Goal: Information Seeking & Learning: Learn about a topic

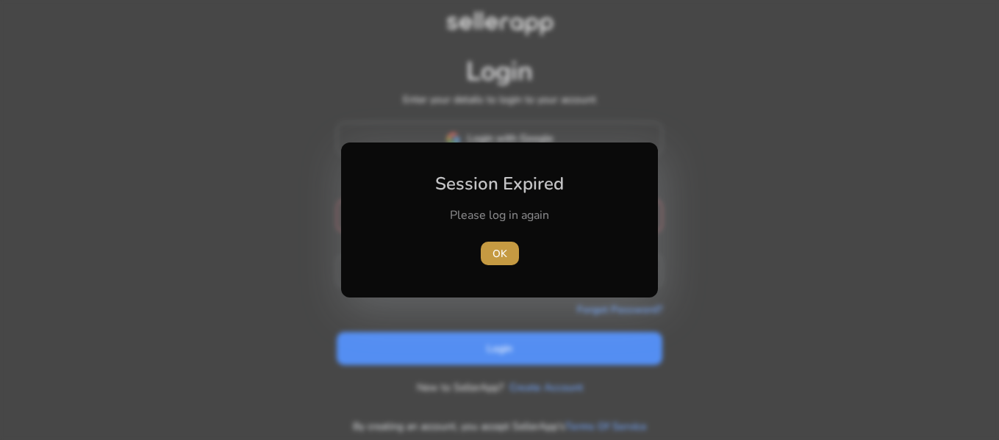
type input "**********"
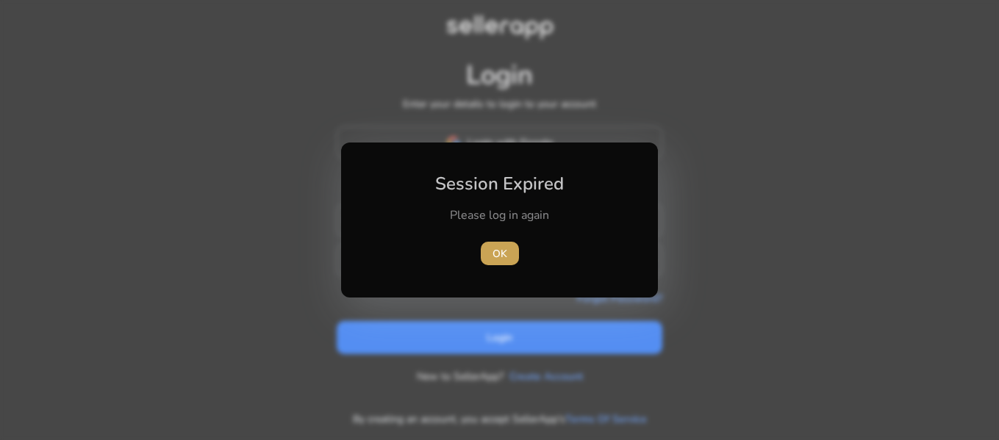
click at [499, 251] on span "OK" at bounding box center [500, 253] width 15 height 15
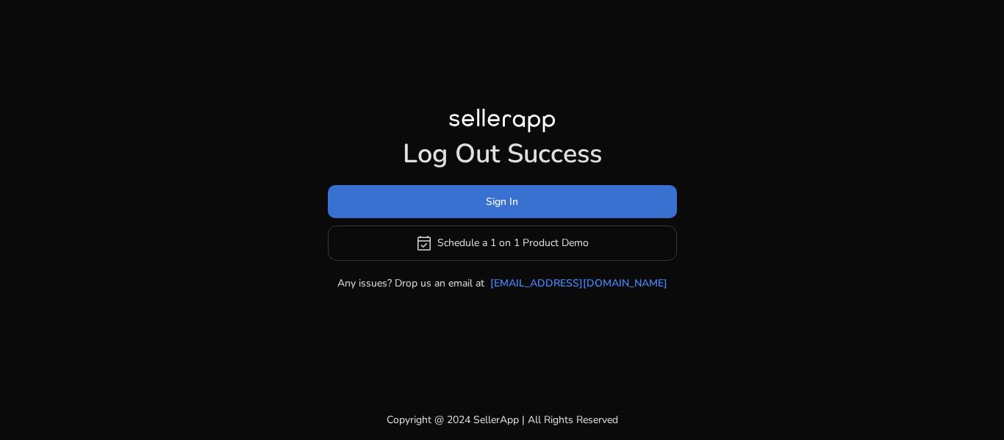
click at [568, 201] on span at bounding box center [502, 201] width 349 height 35
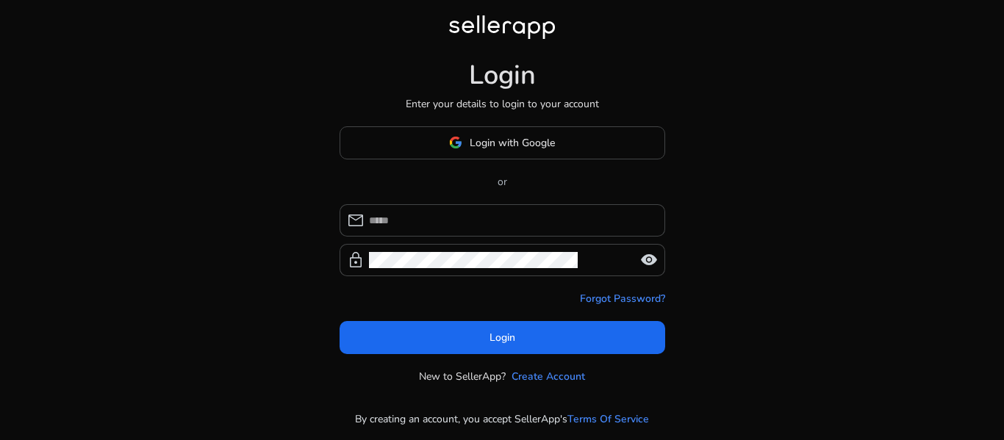
type input "**********"
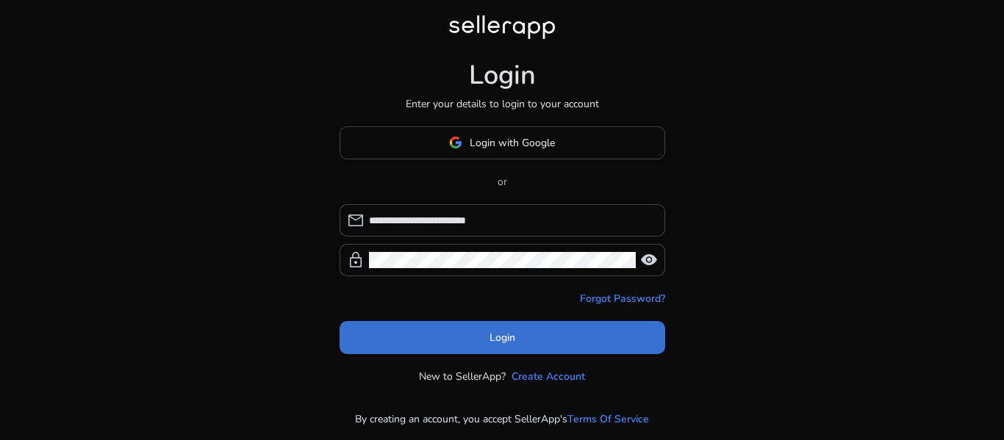
click at [545, 334] on span at bounding box center [503, 337] width 326 height 35
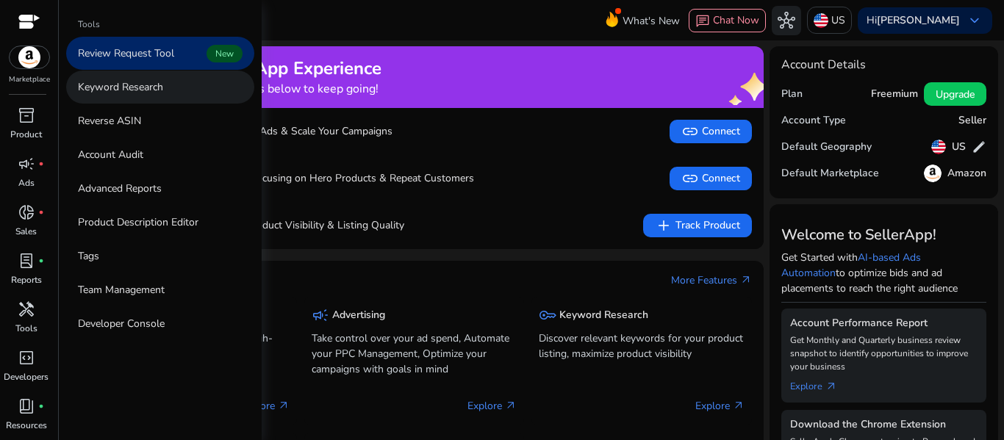
click at [185, 85] on link "Keyword Research" at bounding box center [160, 87] width 188 height 33
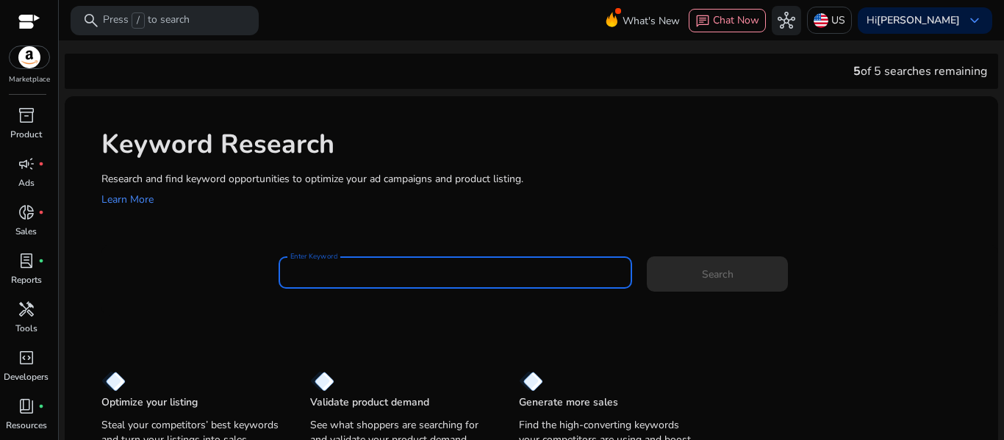
click at [368, 279] on input "Enter Keyword" at bounding box center [455, 273] width 331 height 16
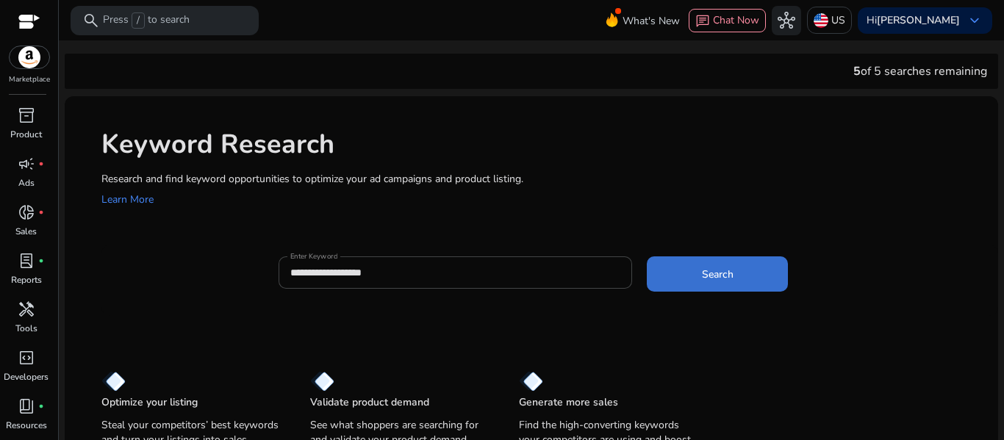
click at [702, 268] on span "Search" at bounding box center [718, 274] width 32 height 15
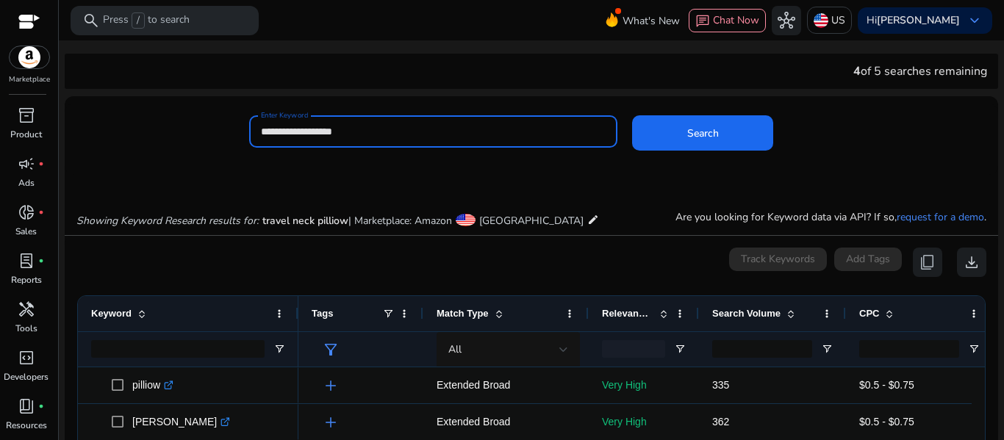
click at [375, 132] on input "**********" at bounding box center [434, 132] width 346 height 16
type input "**********"
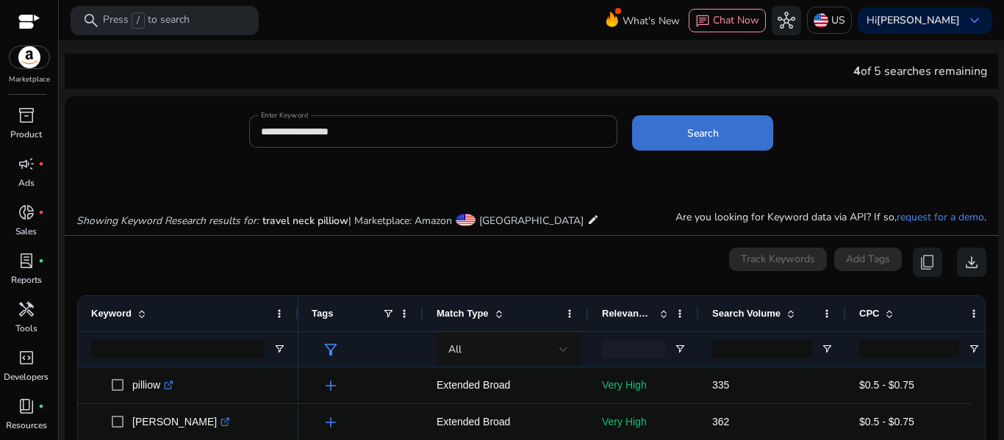
click at [701, 129] on span "Search" at bounding box center [703, 133] width 32 height 15
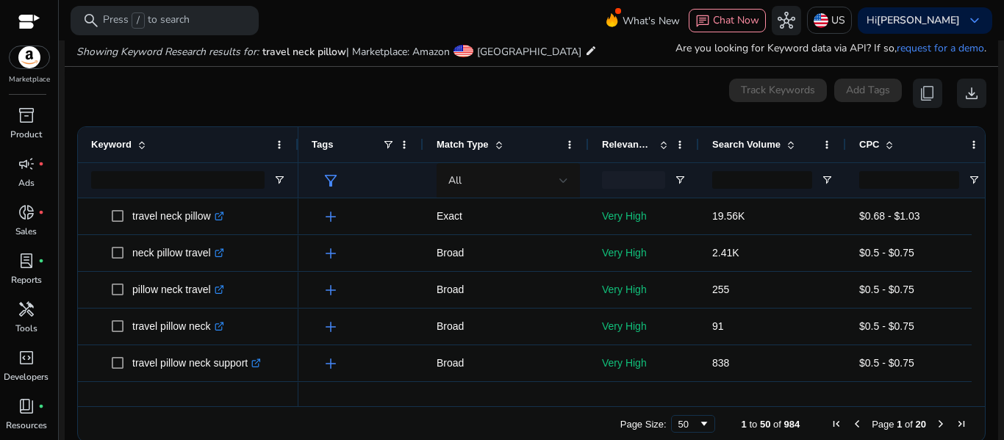
scroll to position [175, 0]
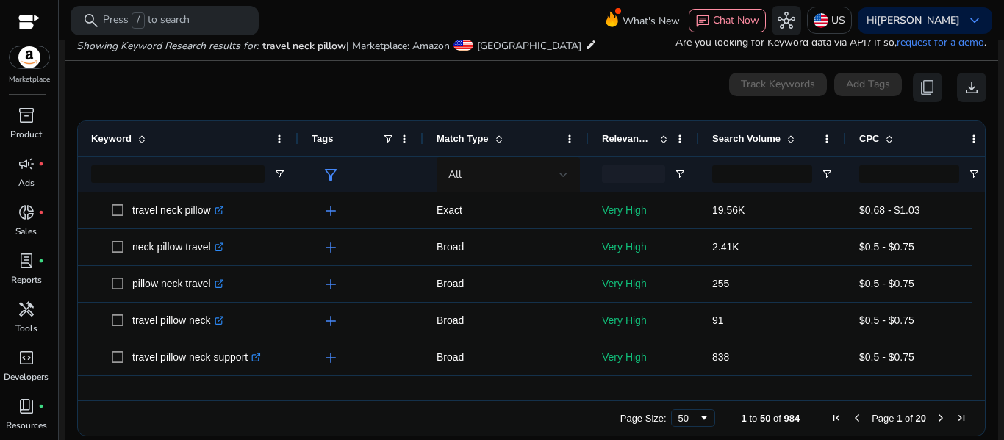
click at [887, 140] on span at bounding box center [890, 139] width 12 height 12
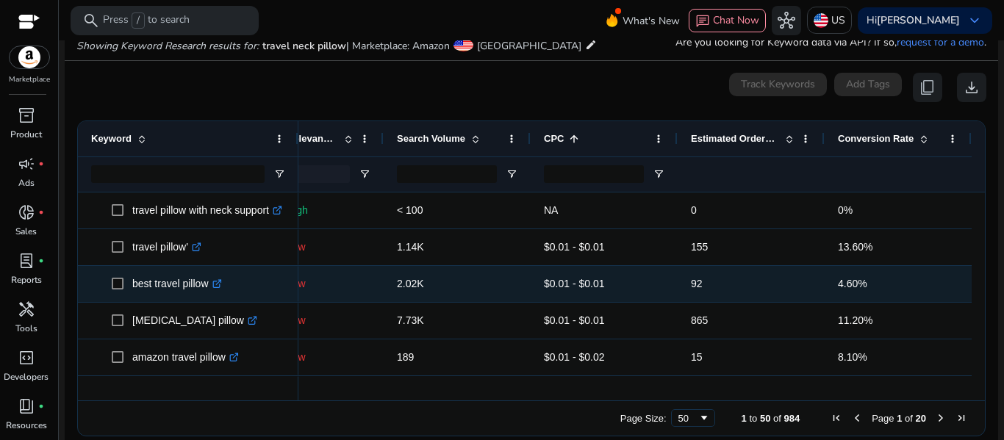
scroll to position [0, 320]
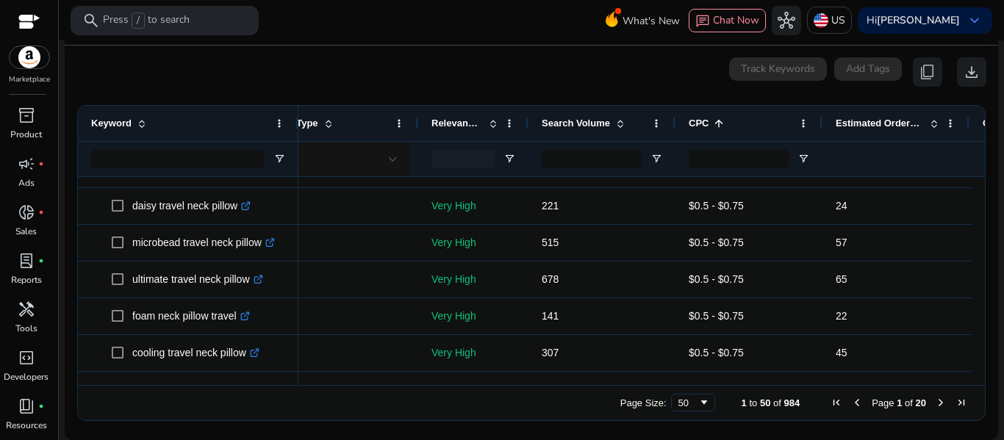
click at [935, 398] on span "Next Page" at bounding box center [941, 403] width 12 height 12
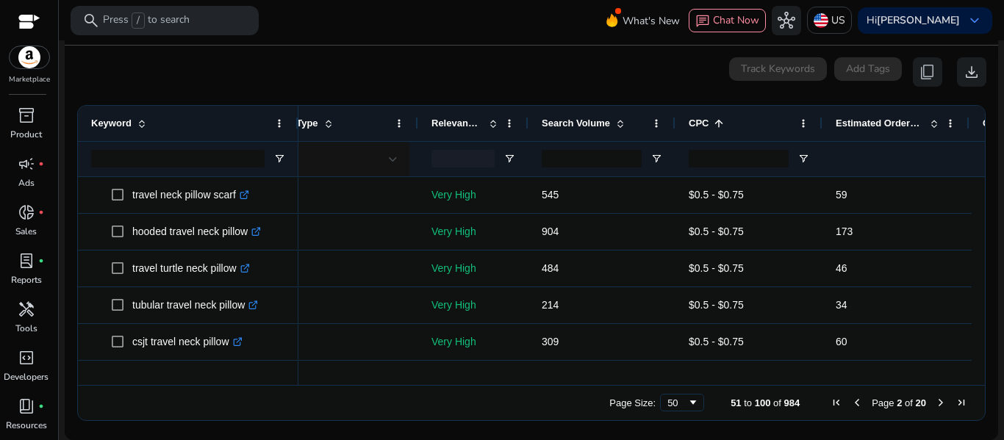
click at [935, 398] on span "Next Page" at bounding box center [941, 403] width 12 height 12
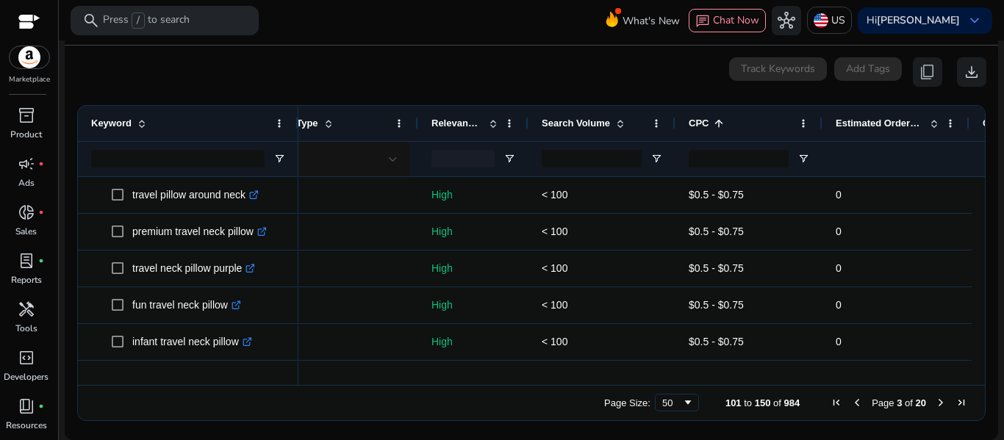
click at [935, 398] on span "Next Page" at bounding box center [941, 403] width 12 height 12
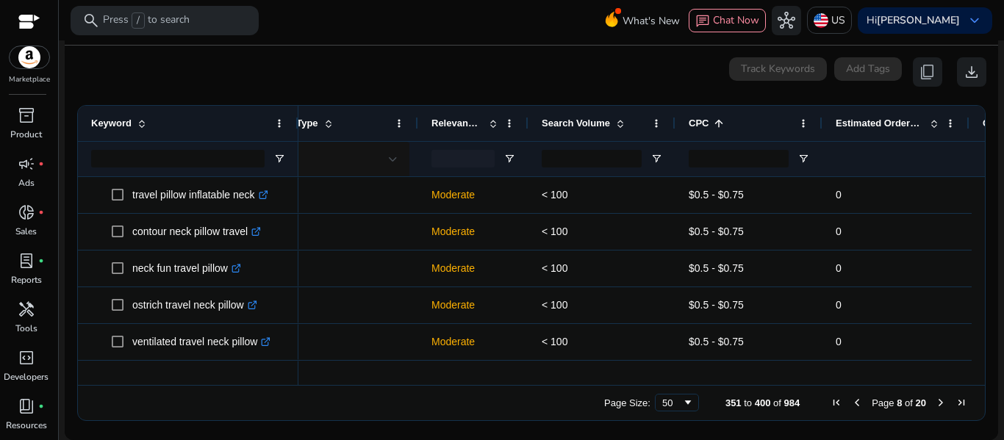
click at [935, 398] on span "Next Page" at bounding box center [941, 403] width 12 height 12
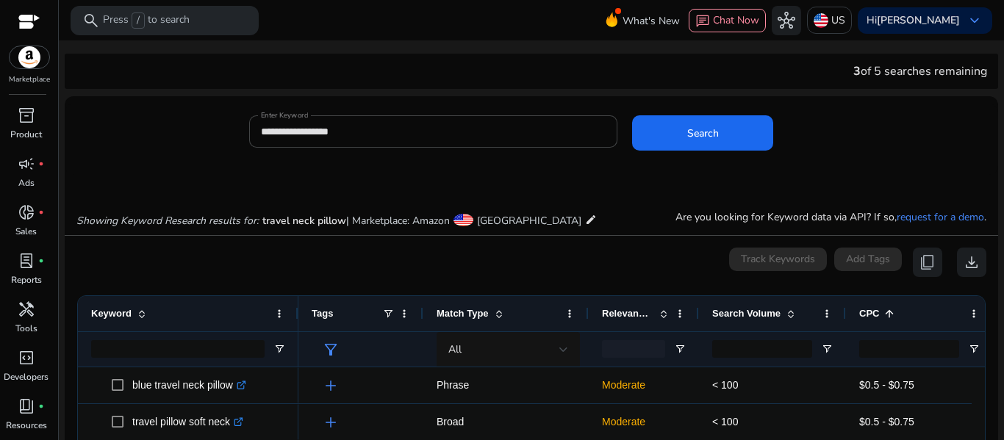
scroll to position [0, 171]
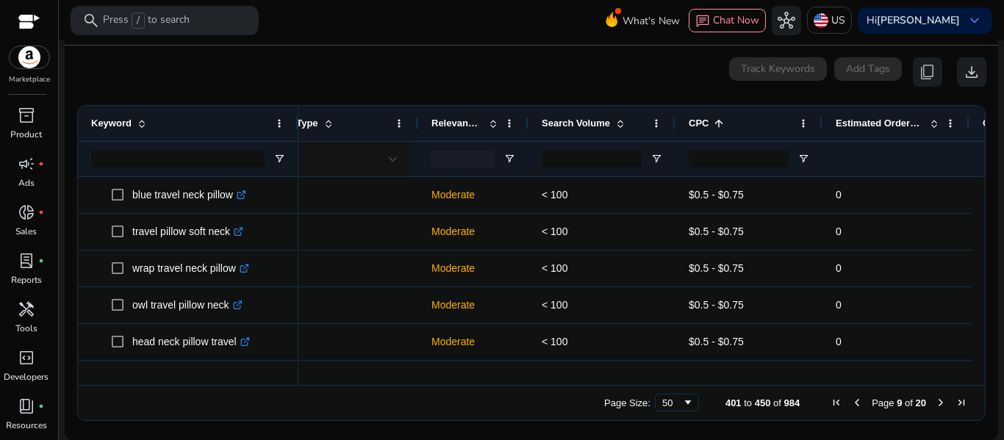
click at [935, 399] on span "Next Page" at bounding box center [941, 403] width 12 height 12
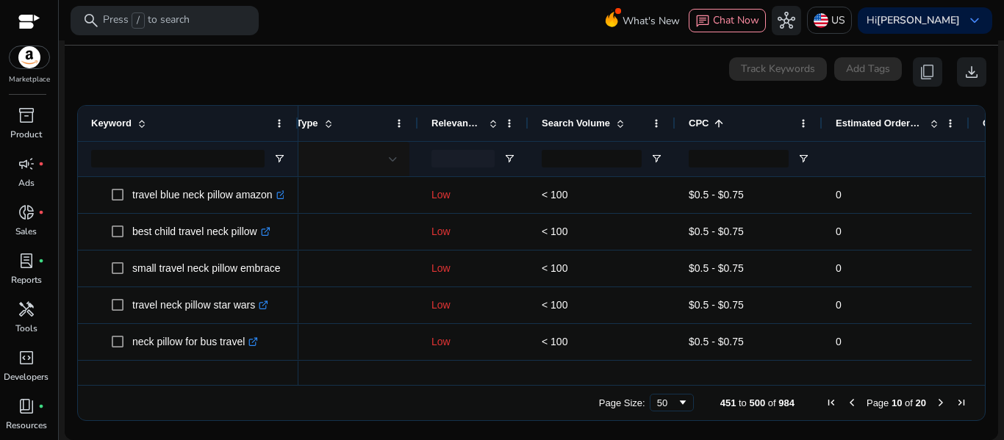
click at [935, 399] on span "Next Page" at bounding box center [941, 403] width 12 height 12
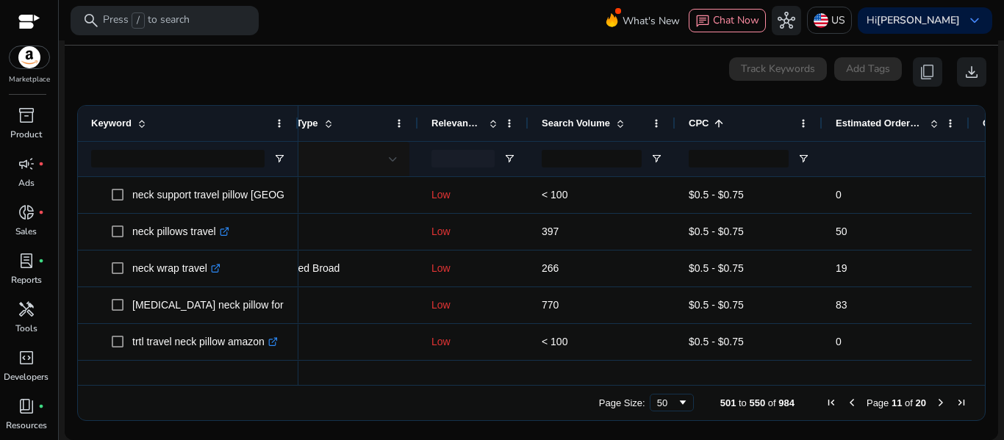
click at [935, 399] on span "Next Page" at bounding box center [941, 403] width 12 height 12
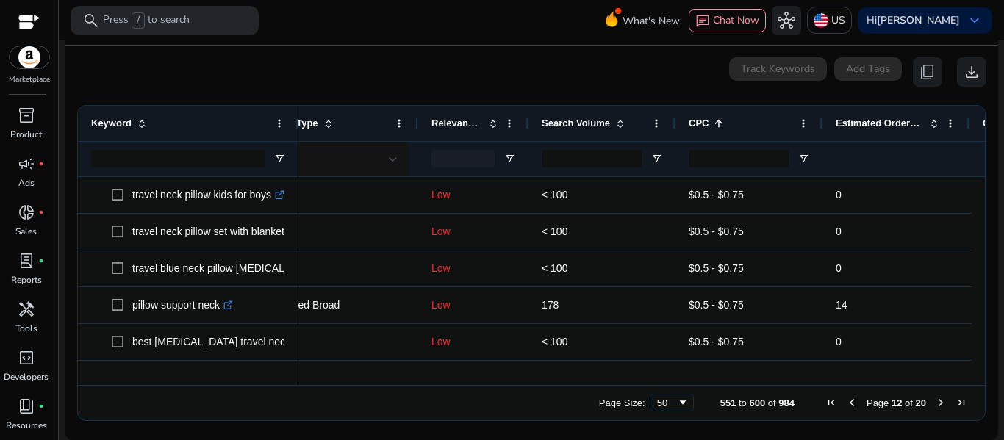
click at [846, 399] on span "Previous Page" at bounding box center [852, 403] width 12 height 12
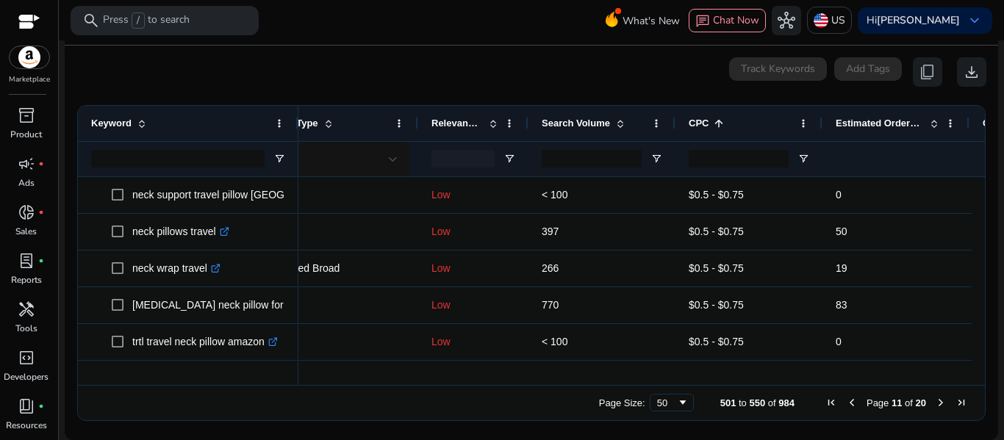
drag, startPoint x: 298, startPoint y: 111, endPoint x: 332, endPoint y: 118, distance: 35.3
click at [332, 118] on div "Keyword Match Type Relevance Score CPC" at bounding box center [531, 141] width 907 height 71
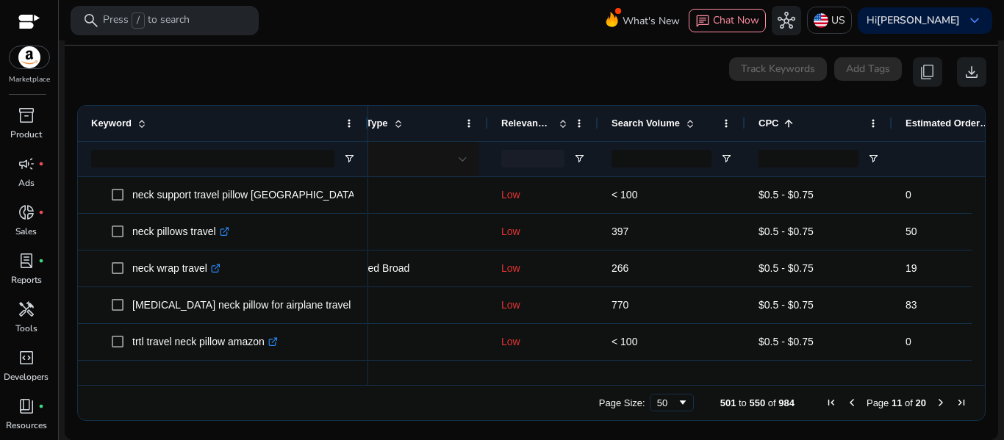
drag, startPoint x: 297, startPoint y: 113, endPoint x: 367, endPoint y: 120, distance: 70.2
click at [367, 120] on div at bounding box center [368, 123] width 6 height 35
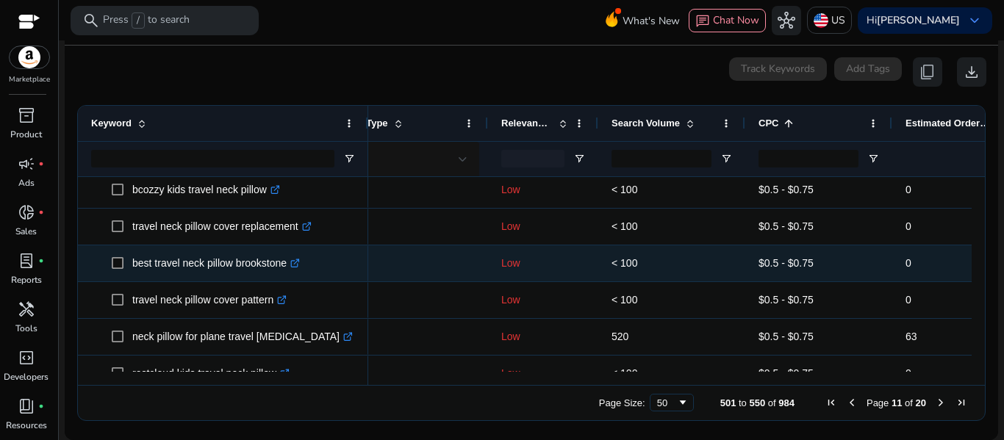
scroll to position [0, 0]
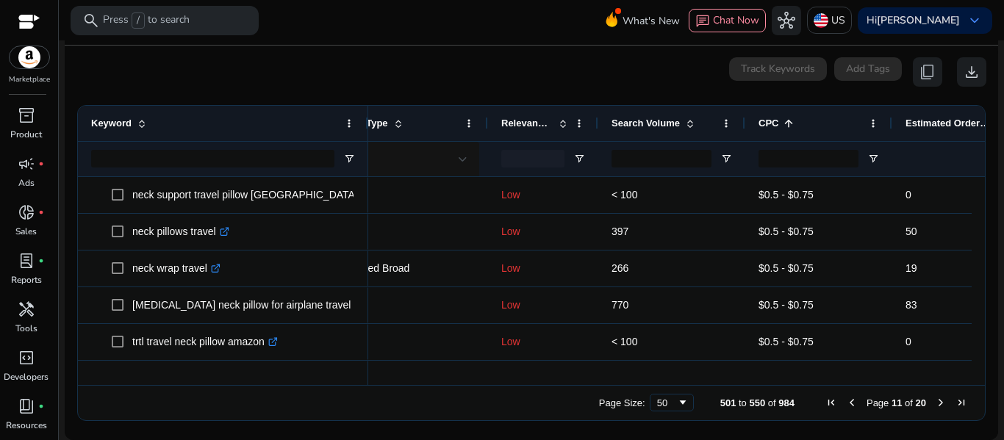
click at [689, 116] on div "Search Volume" at bounding box center [664, 124] width 104 height 28
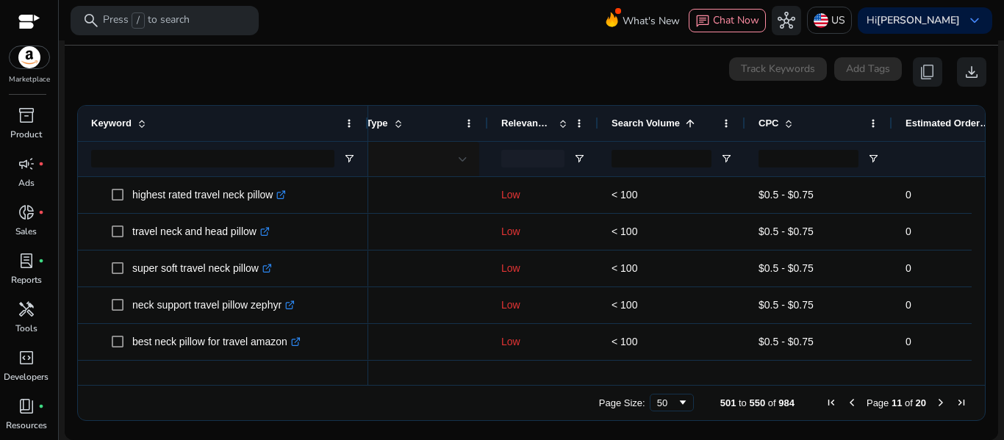
click at [689, 116] on div "Search Volume 1" at bounding box center [664, 124] width 104 height 28
click at [690, 122] on span at bounding box center [691, 124] width 12 height 12
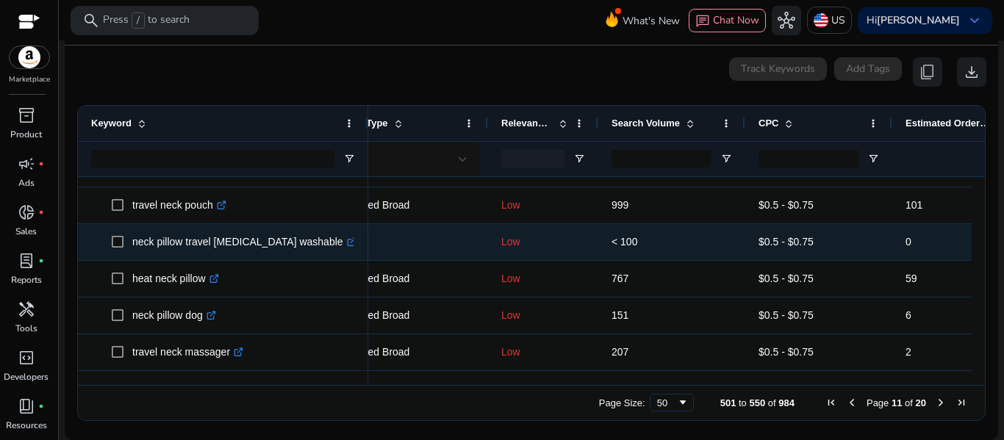
scroll to position [471, 0]
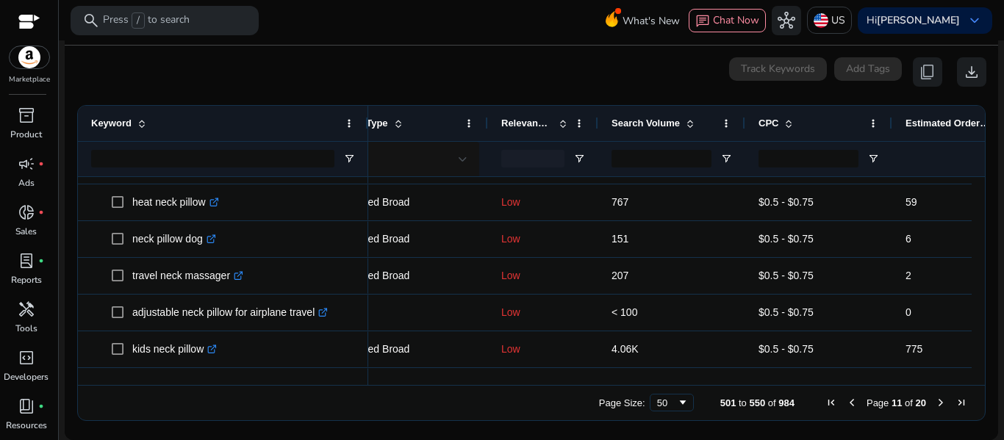
click at [846, 401] on span "Previous Page" at bounding box center [852, 403] width 12 height 12
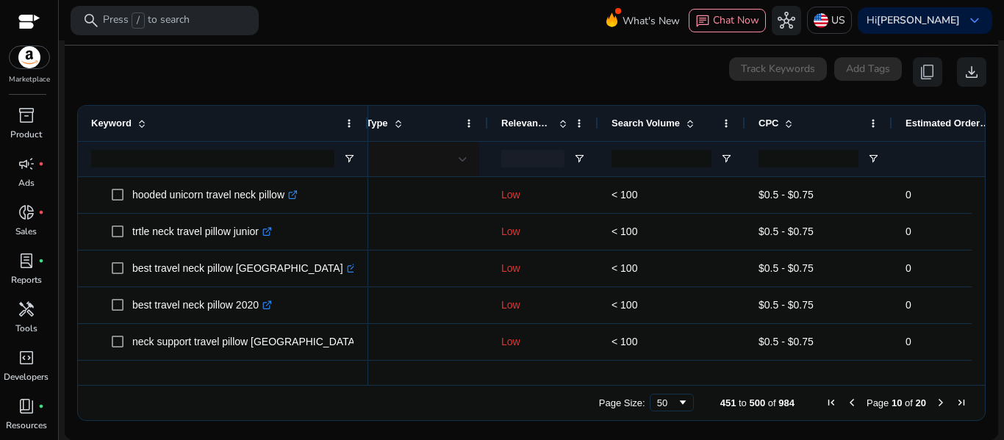
scroll to position [0, 0]
click at [846, 401] on span "Previous Page" at bounding box center [852, 403] width 12 height 12
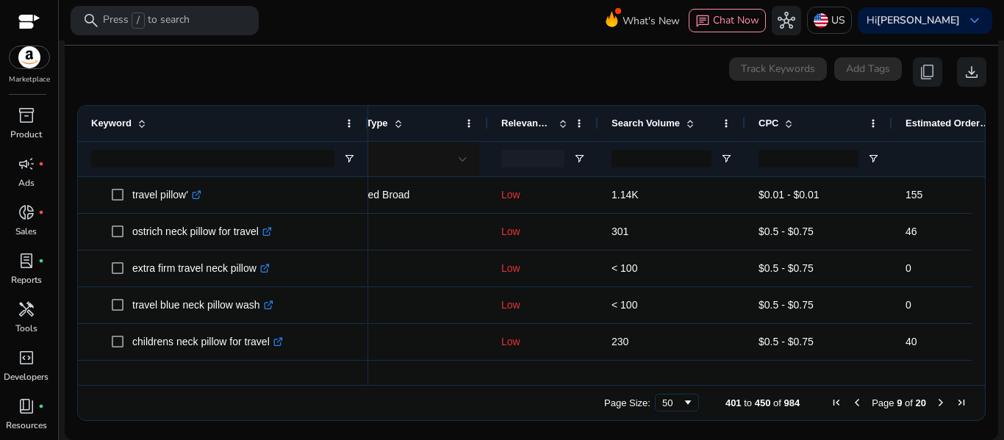
click at [851, 401] on span "Previous Page" at bounding box center [857, 403] width 12 height 12
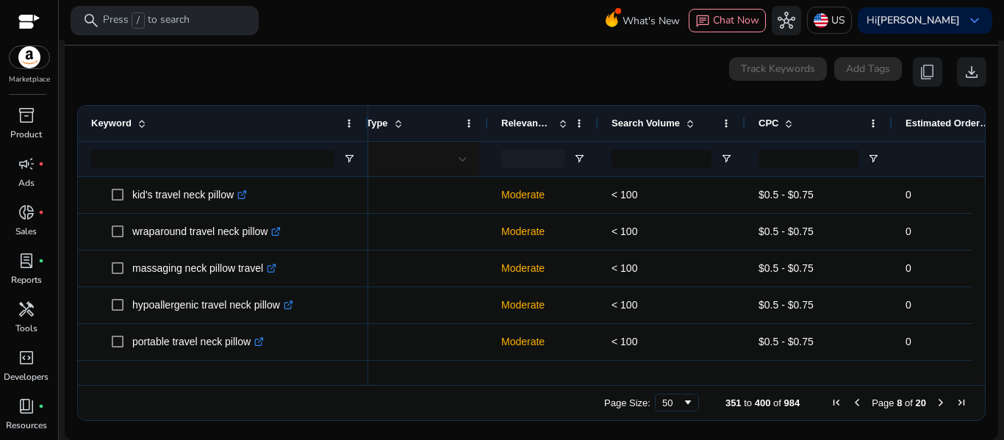
click at [851, 401] on span "Previous Page" at bounding box center [857, 403] width 12 height 12
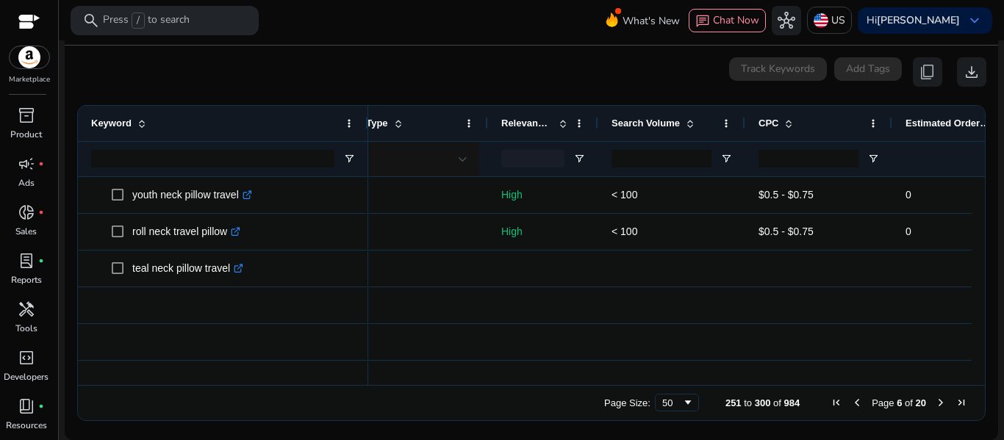
click at [851, 401] on span "Previous Page" at bounding box center [857, 403] width 12 height 12
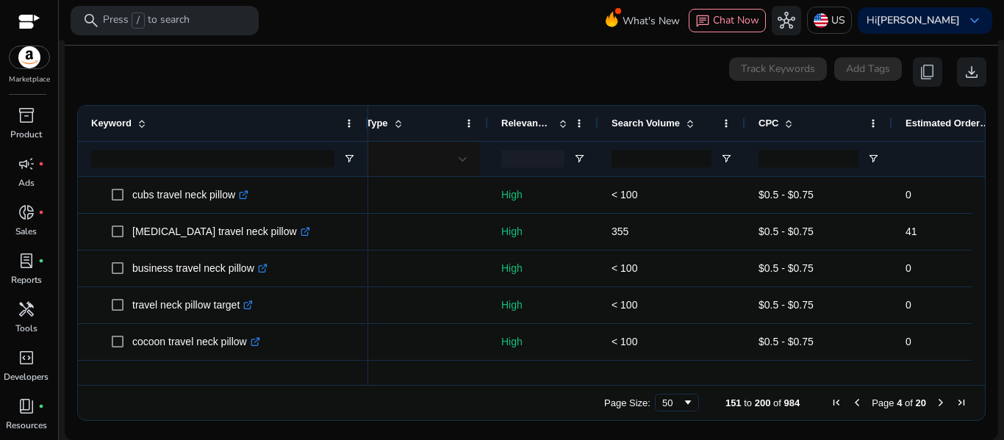
click at [851, 401] on span "Previous Page" at bounding box center [857, 403] width 12 height 12
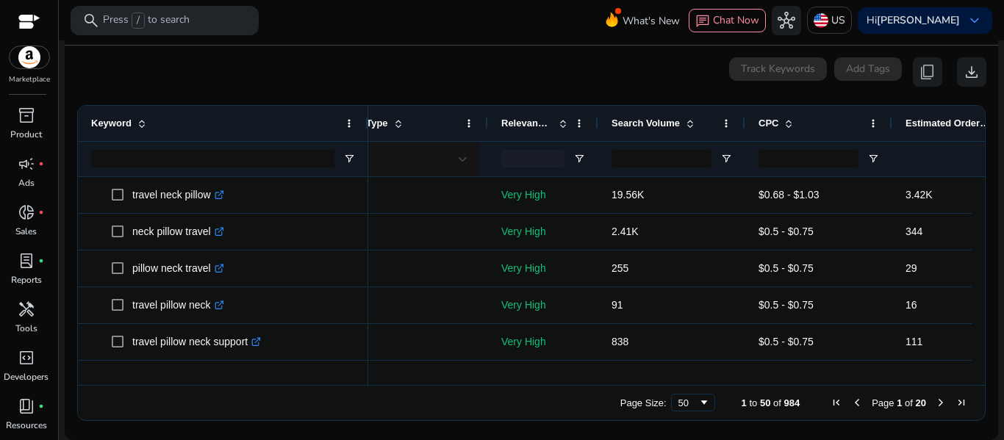
click at [851, 401] on span "Previous Page" at bounding box center [857, 403] width 12 height 12
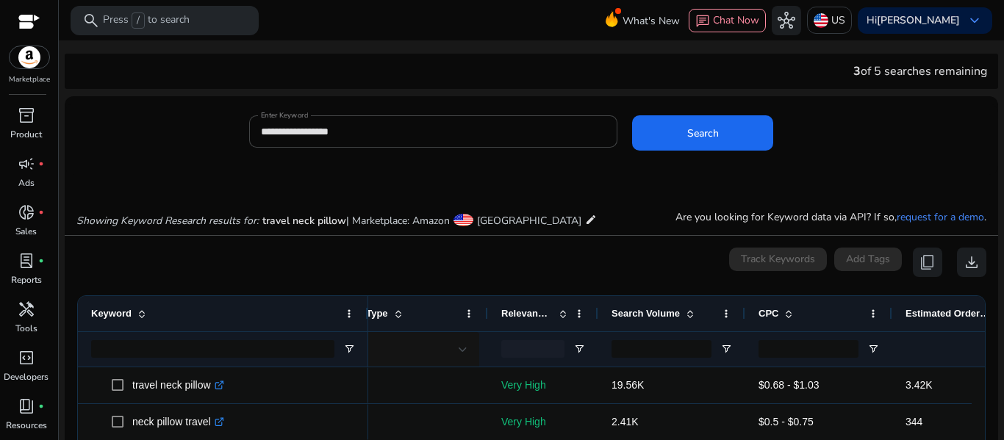
click at [689, 318] on span at bounding box center [691, 314] width 12 height 12
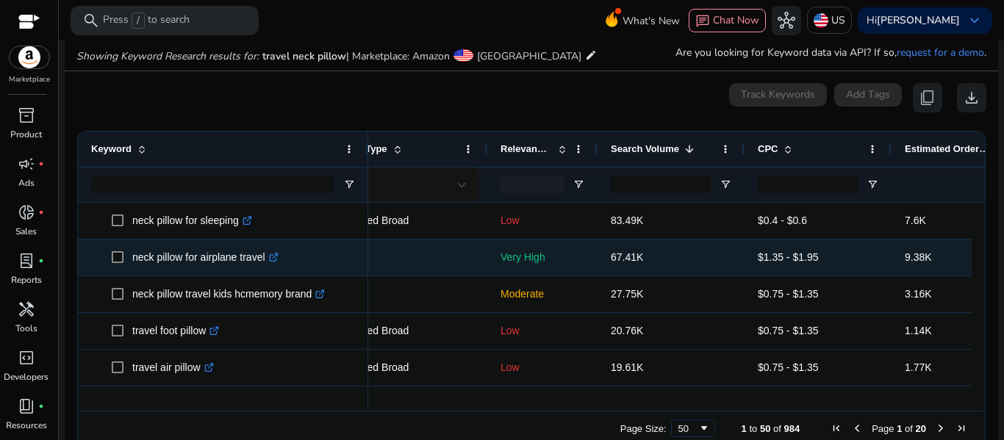
scroll to position [165, 0]
